Goal: Task Accomplishment & Management: Manage account settings

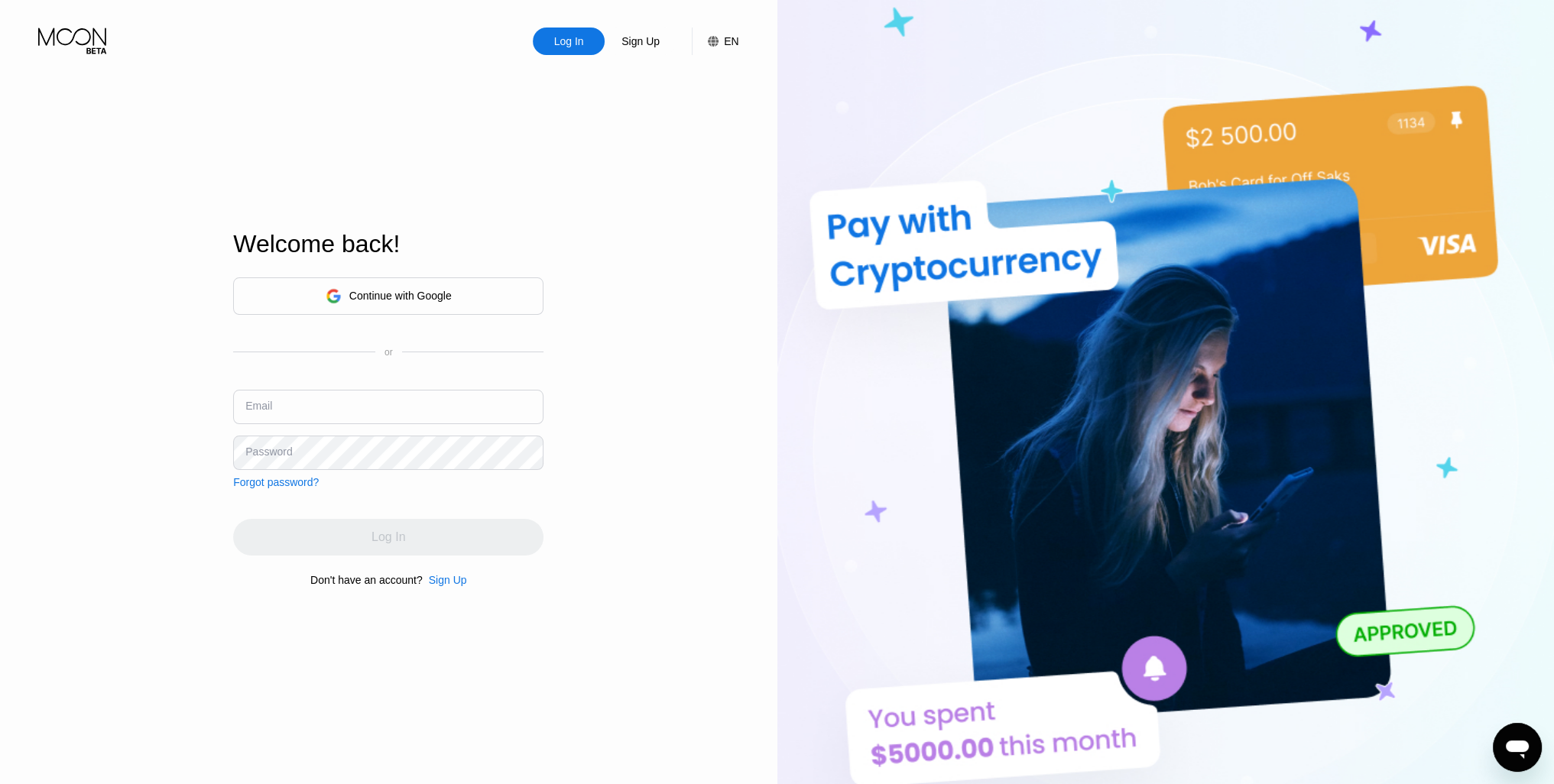
click at [667, 505] on div "Log In Sign Up EN Language Select an item Save Welcome back! Continue with Goog…" at bounding box center [388, 431] width 777 height 863
click at [92, 28] on icon at bounding box center [74, 40] width 71 height 26
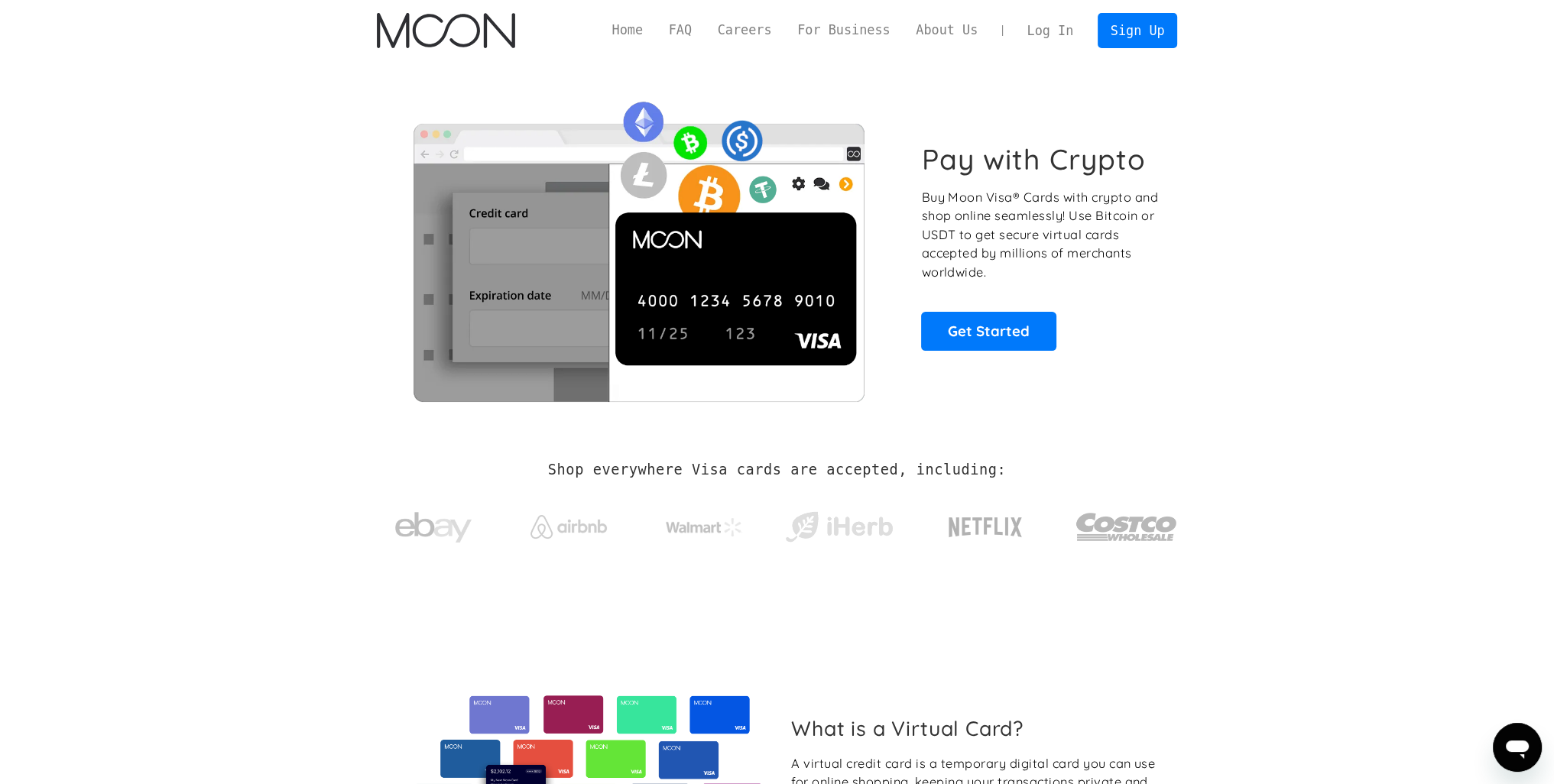
click at [1059, 38] on link "Log In" at bounding box center [1050, 31] width 71 height 34
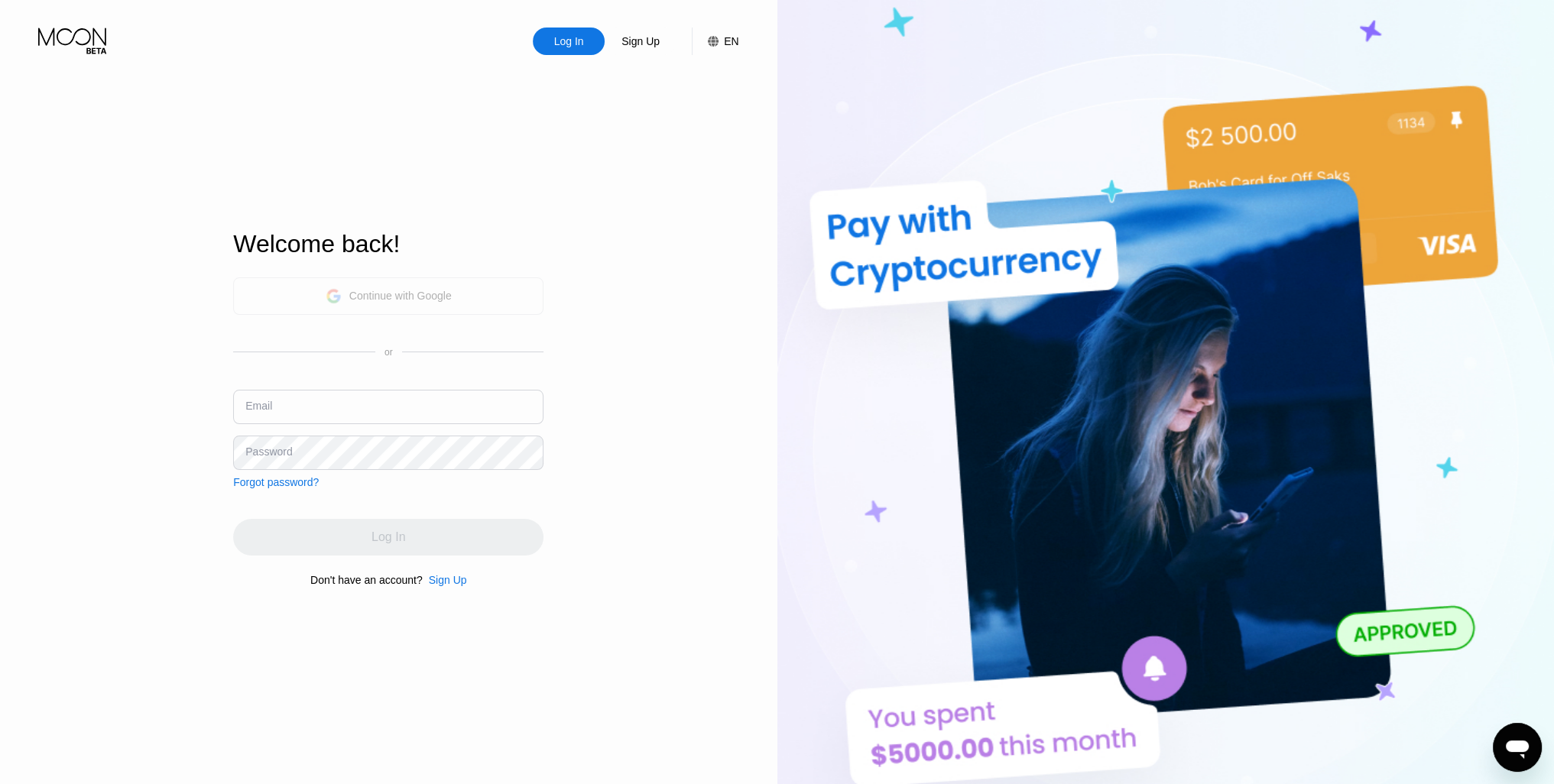
click at [391, 301] on div "Continue with Google" at bounding box center [400, 295] width 102 height 12
